Goal: Task Accomplishment & Management: Manage account settings

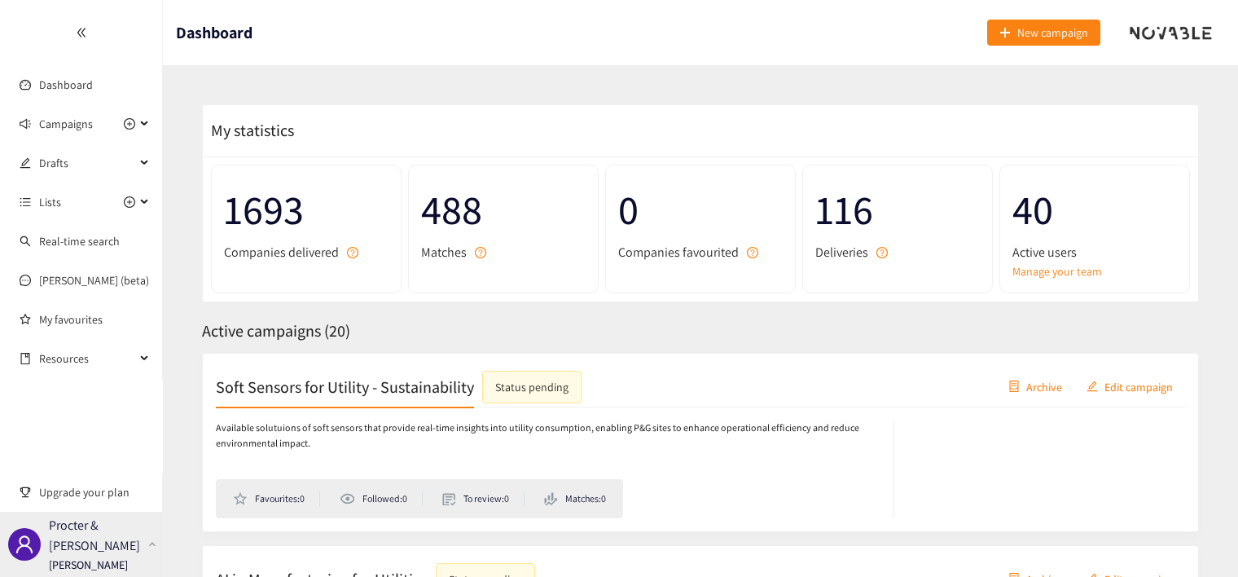
click at [145, 542] on div at bounding box center [152, 544] width 15 height 5
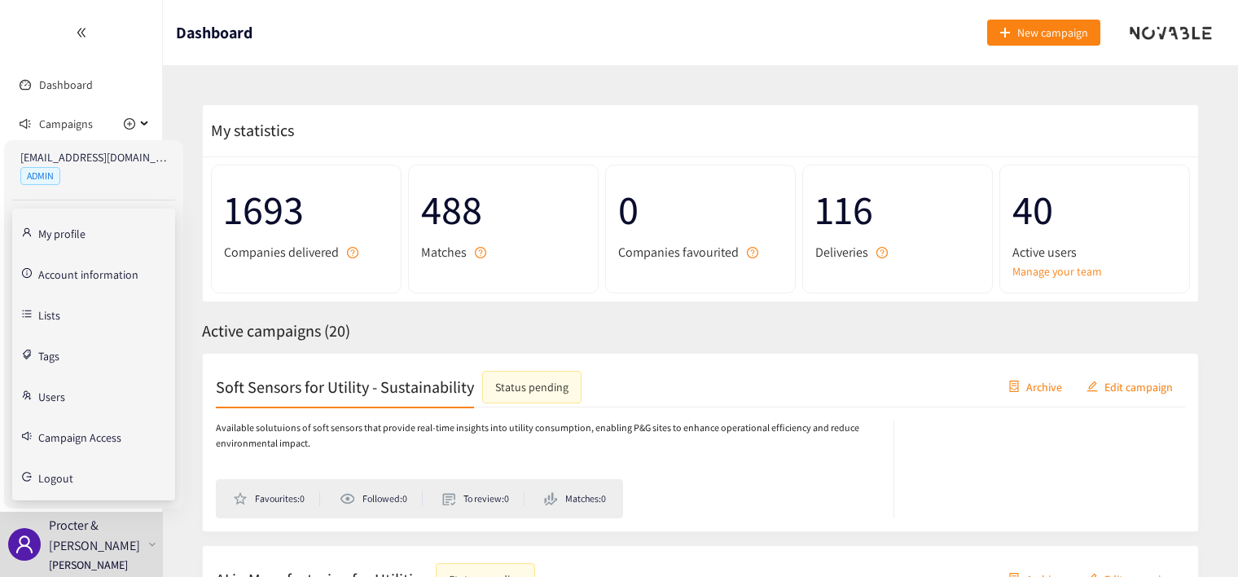
click at [64, 235] on link "My profile" at bounding box center [61, 232] width 47 height 15
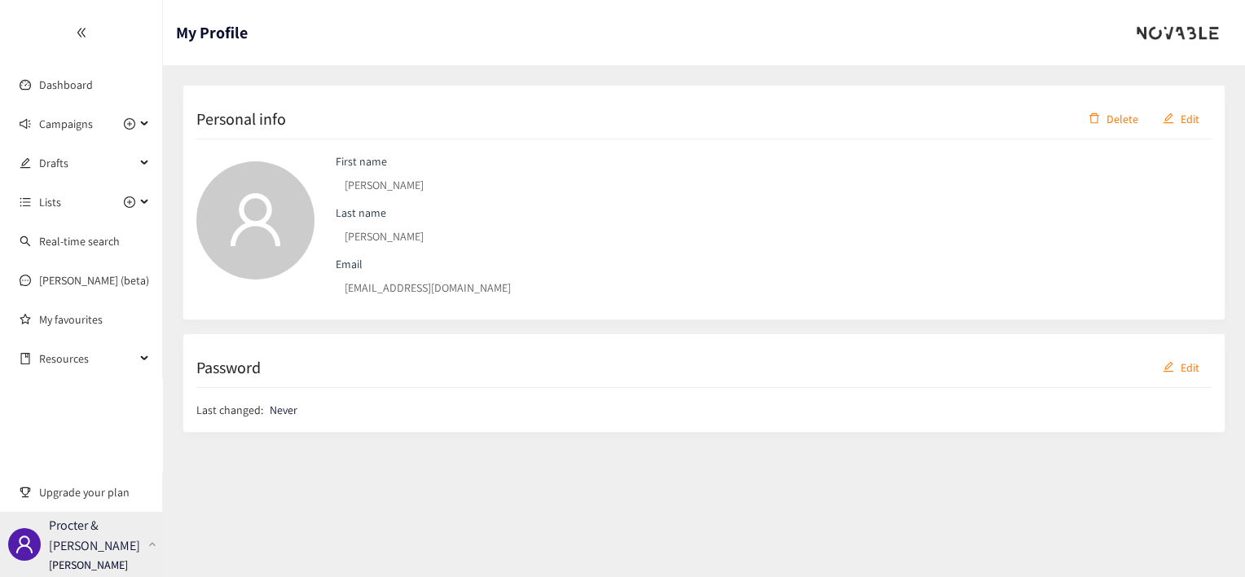
click at [138, 540] on p "Procter & [PERSON_NAME]" at bounding box center [95, 535] width 93 height 41
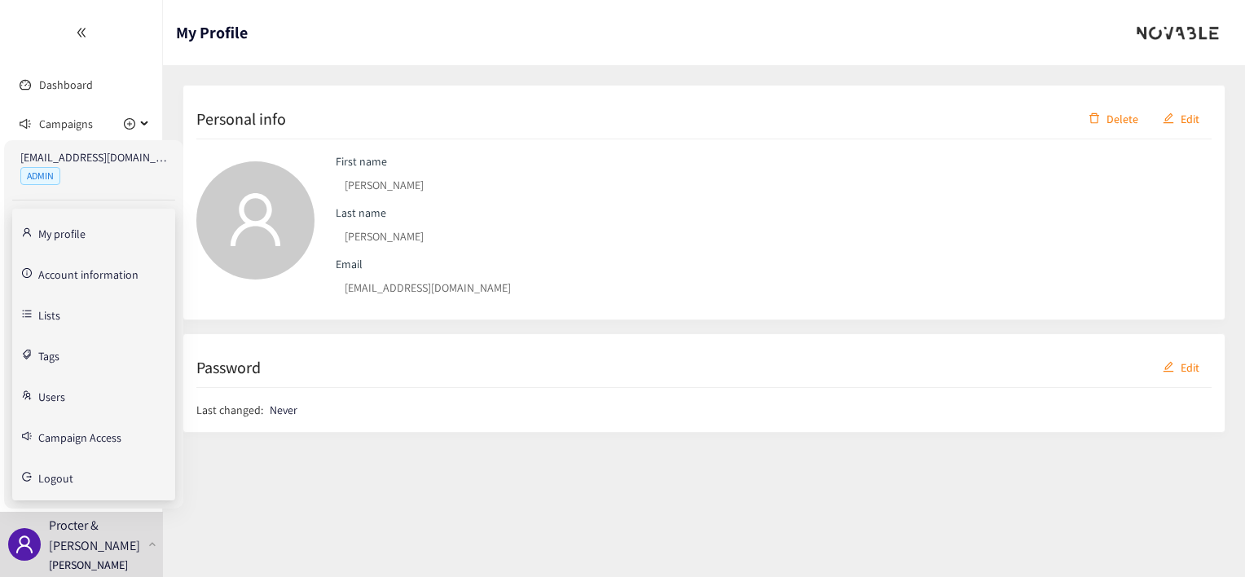
click at [217, 539] on section "My Profile Personal info Delete Edit First name [PERSON_NAME] Last name [PERSON…" at bounding box center [704, 288] width 1082 height 577
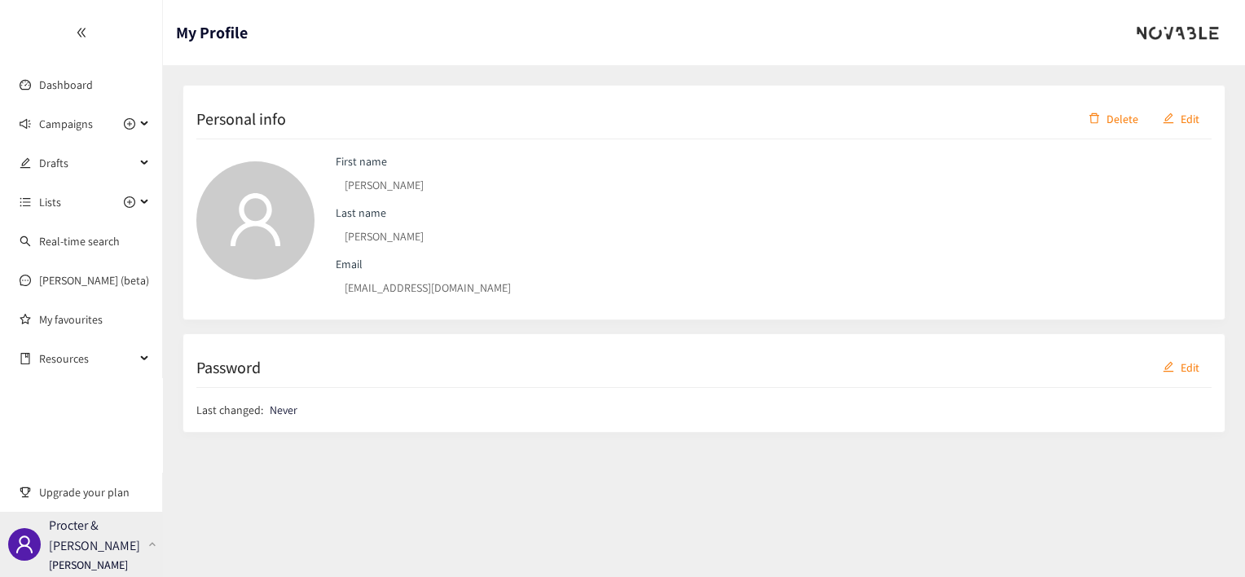
click at [91, 539] on p "Procter & [PERSON_NAME]" at bounding box center [95, 535] width 93 height 41
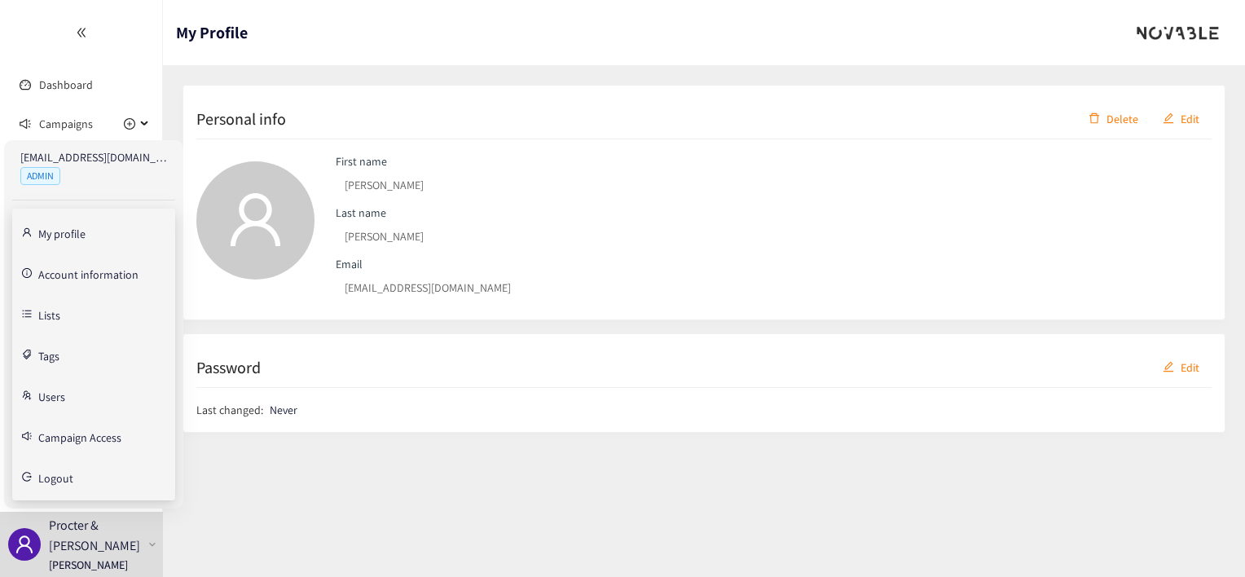
click at [62, 277] on link "Account information" at bounding box center [88, 273] width 100 height 15
